Goal: Task Accomplishment & Management: Use online tool/utility

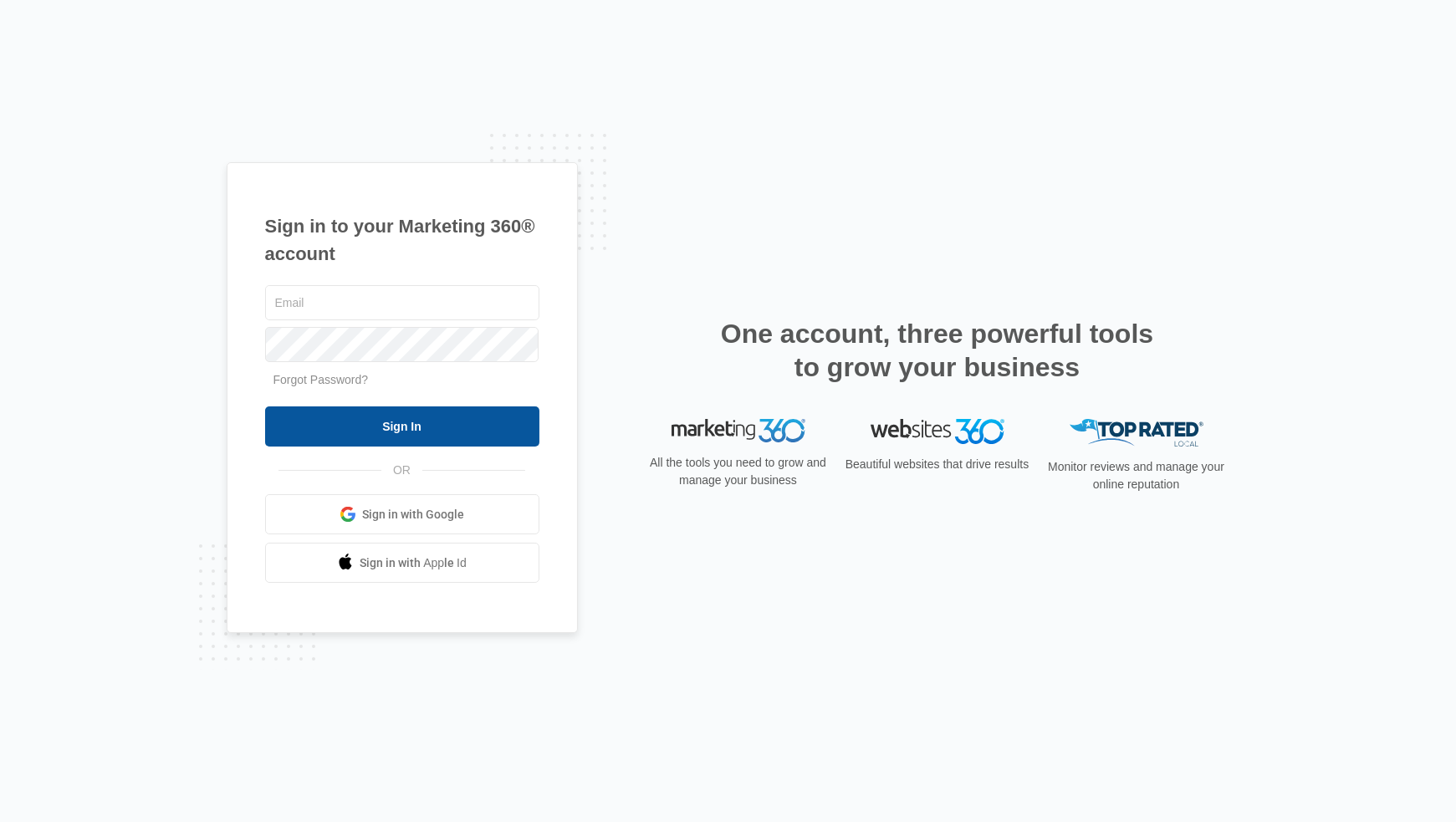
type input "[EMAIL_ADDRESS][DOMAIN_NAME]"
click at [448, 440] on input "Sign In" at bounding box center [403, 426] width 275 height 40
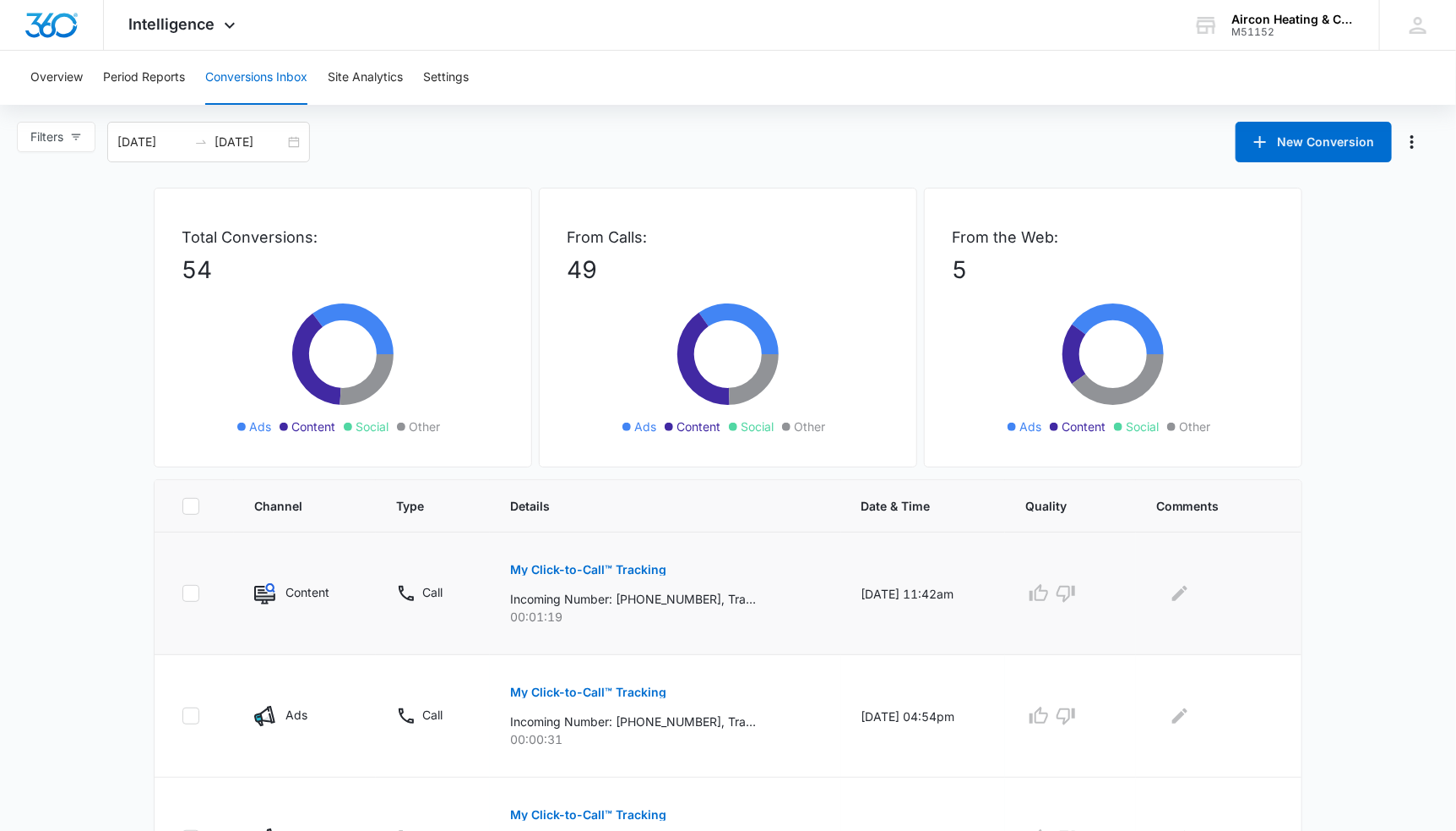
click at [602, 577] on button "My Click-to-Call™ Tracking" at bounding box center [589, 570] width 157 height 41
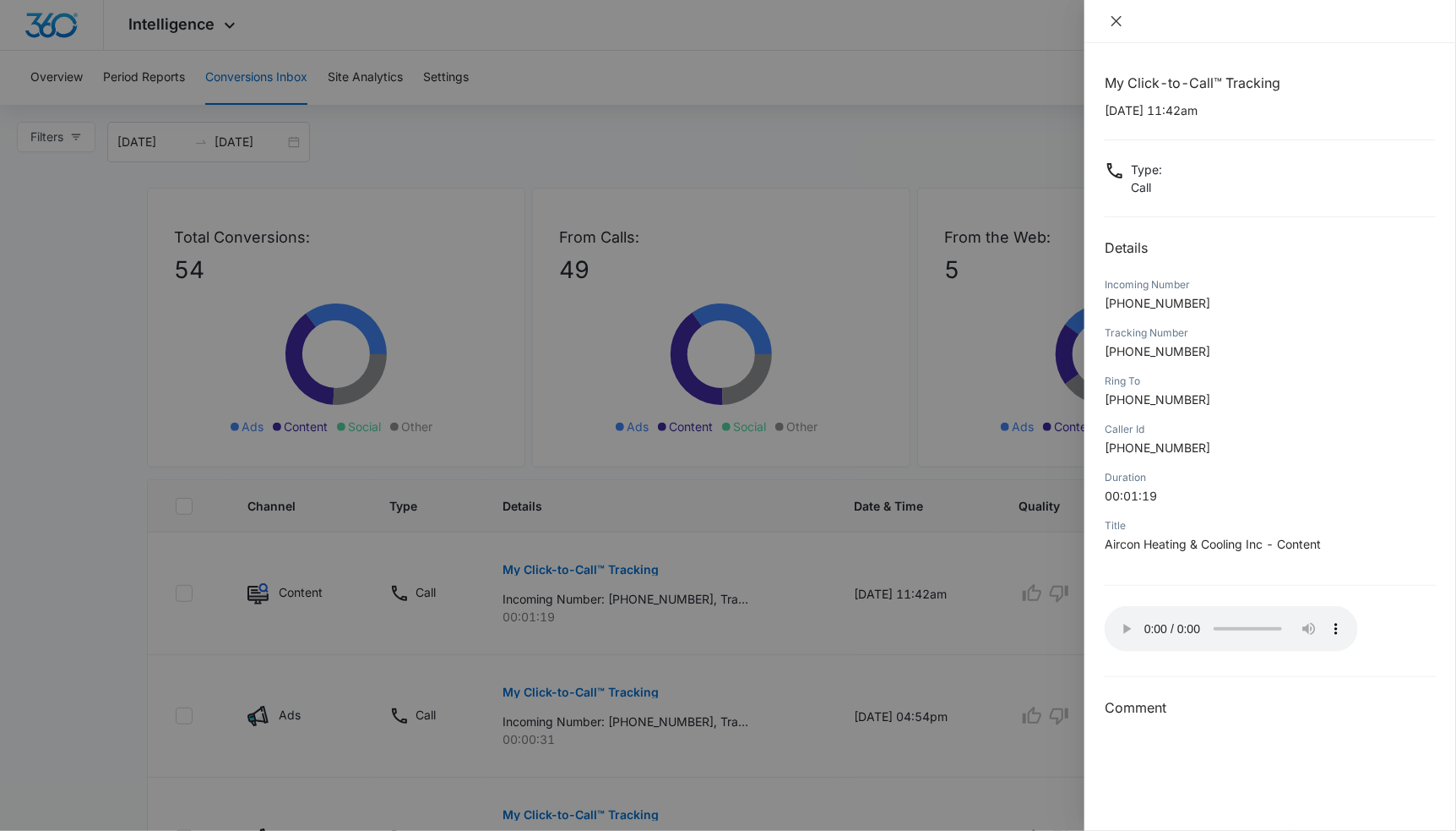
click at [1118, 15] on icon "close" at bounding box center [1116, 21] width 14 height 14
